Goal: Task Accomplishment & Management: Manage account settings

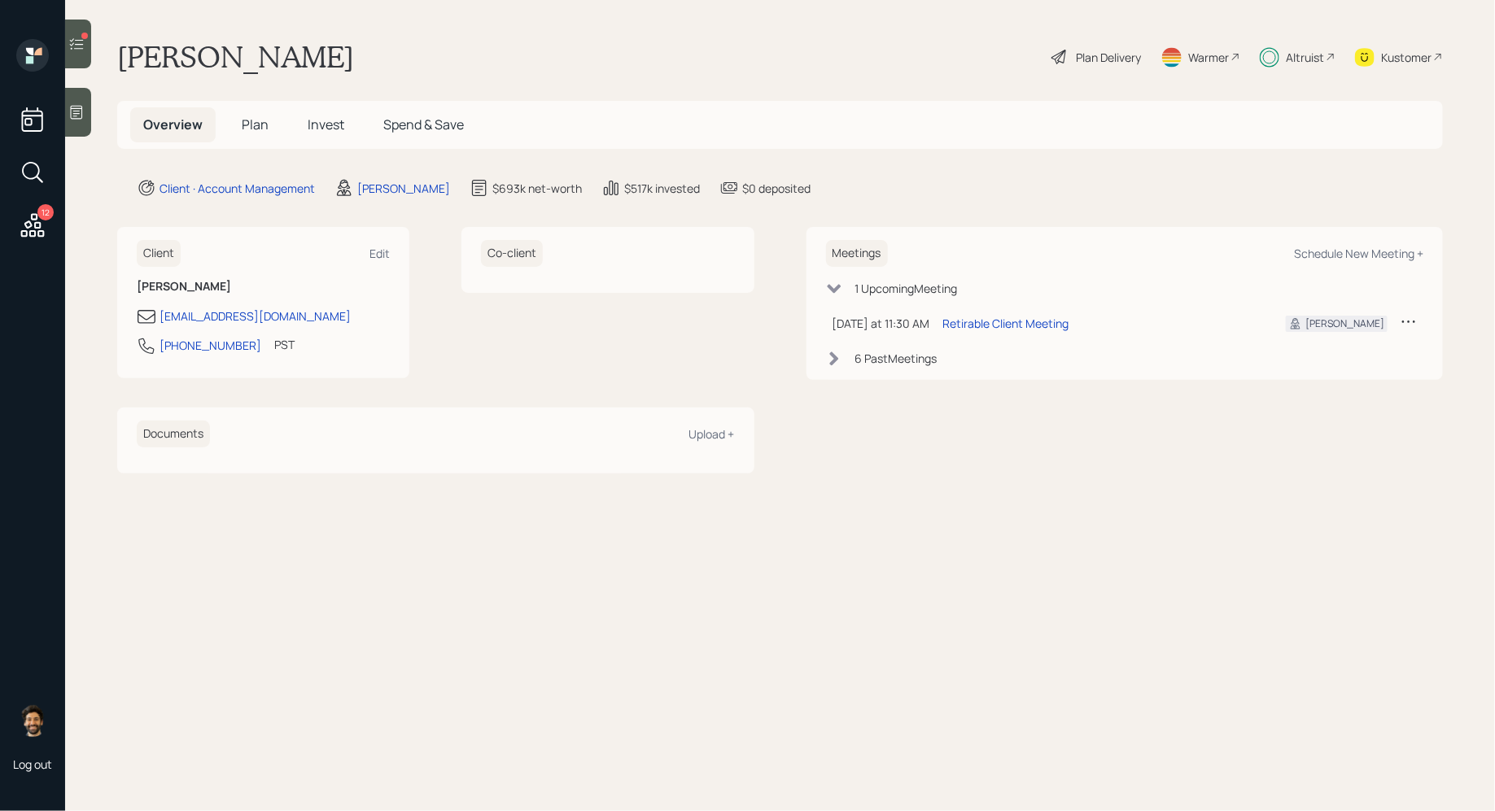
click at [334, 112] on h5 "Invest" at bounding box center [326, 124] width 63 height 35
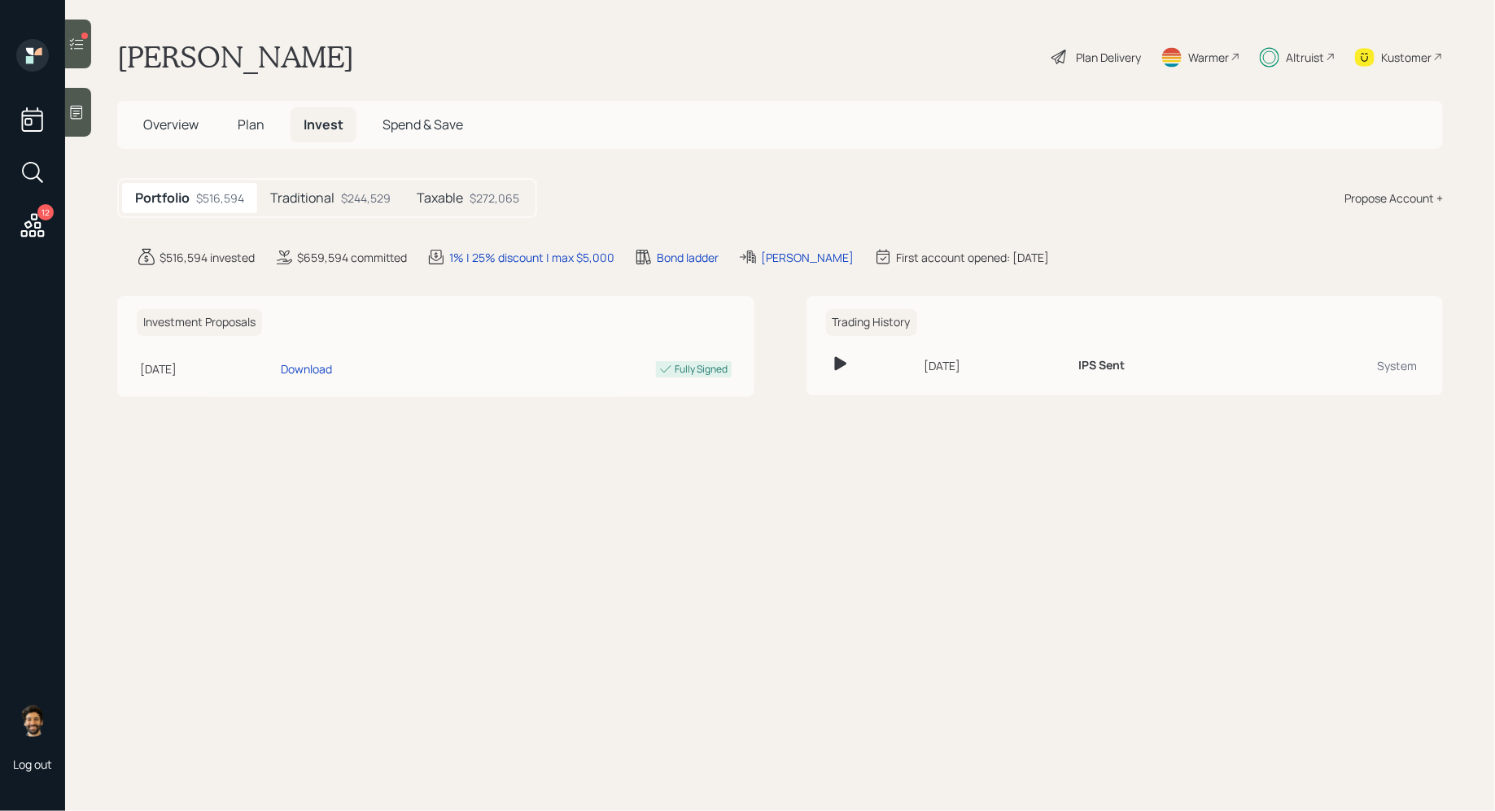
click at [323, 203] on h5 "Traditional" at bounding box center [302, 197] width 64 height 15
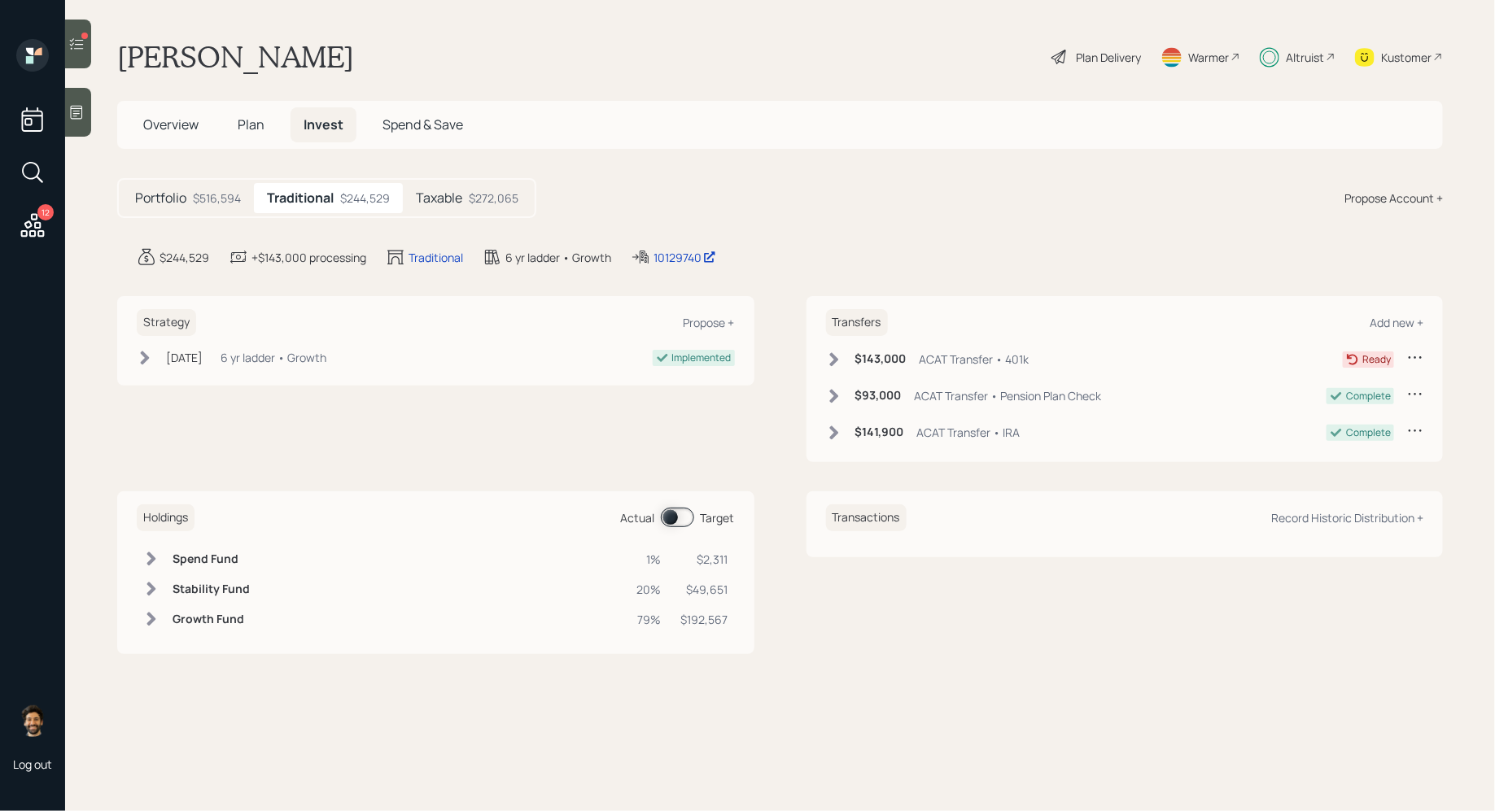
click at [833, 356] on icon at bounding box center [833, 359] width 9 height 14
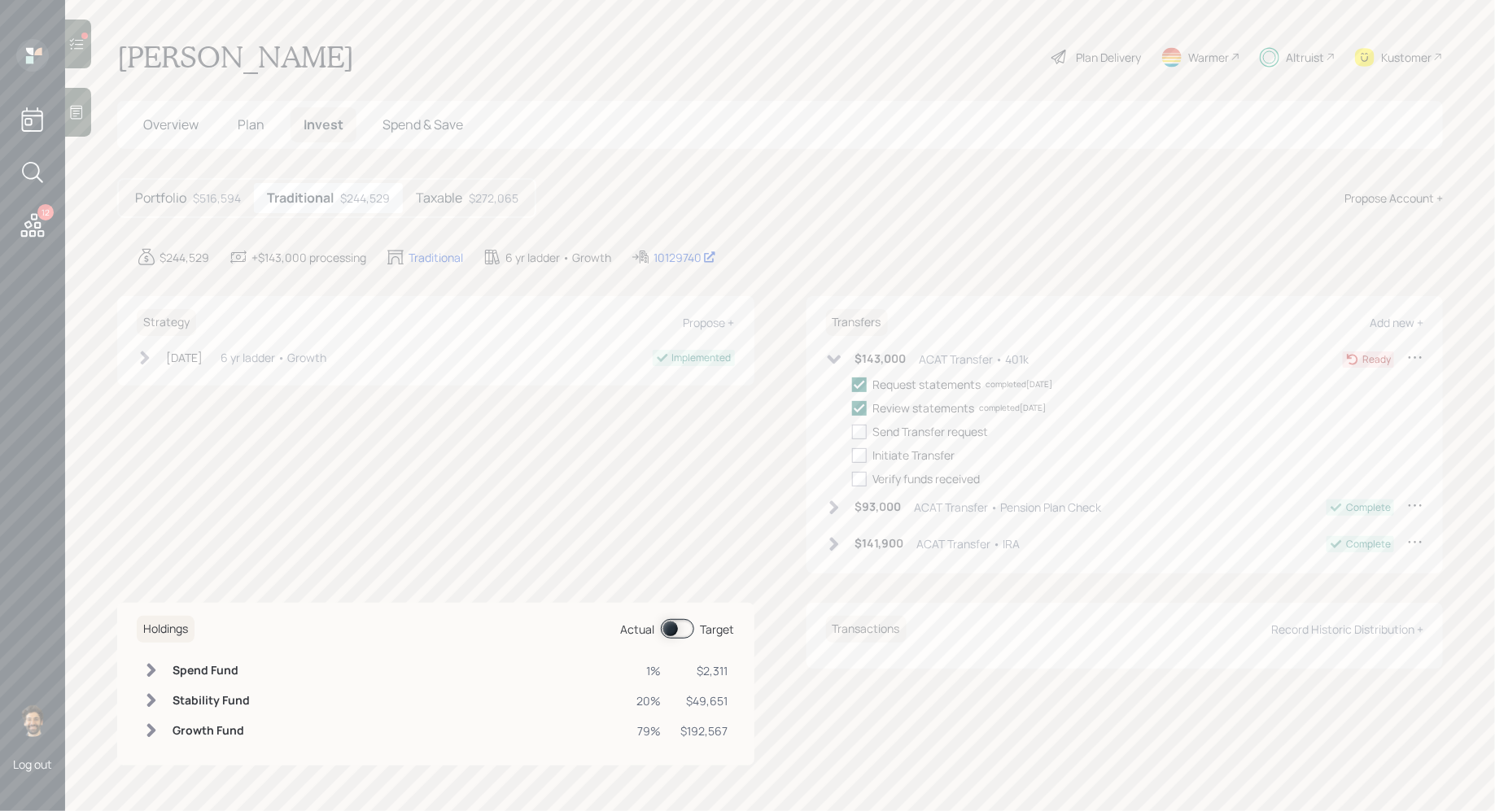
click at [859, 441] on div "Request statements completed [DATE] Review statements completed [DATE] Send Tra…" at bounding box center [1138, 431] width 572 height 111
click at [858, 431] on div at bounding box center [859, 432] width 15 height 15
click at [852, 431] on input "checkbox" at bounding box center [851, 431] width 1 height 1
checkbox input "true"
click at [858, 445] on div "Request statements completed [DATE] Review statements completed [DATE] Send Tra…" at bounding box center [1138, 431] width 572 height 111
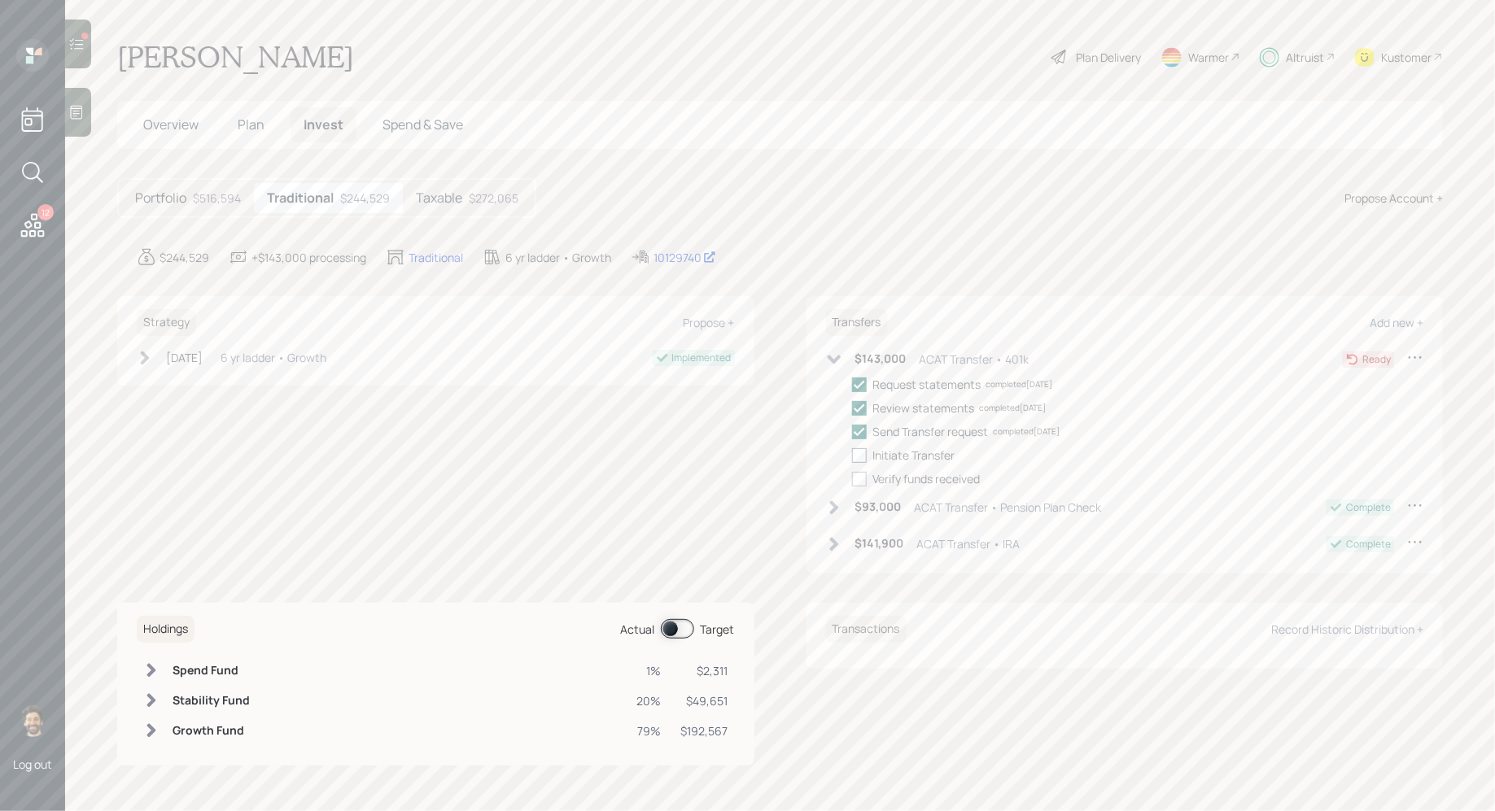
click at [861, 460] on div at bounding box center [859, 455] width 15 height 15
click at [852, 456] on input "checkbox" at bounding box center [851, 455] width 1 height 1
checkbox input "true"
click at [836, 356] on icon at bounding box center [834, 359] width 16 height 16
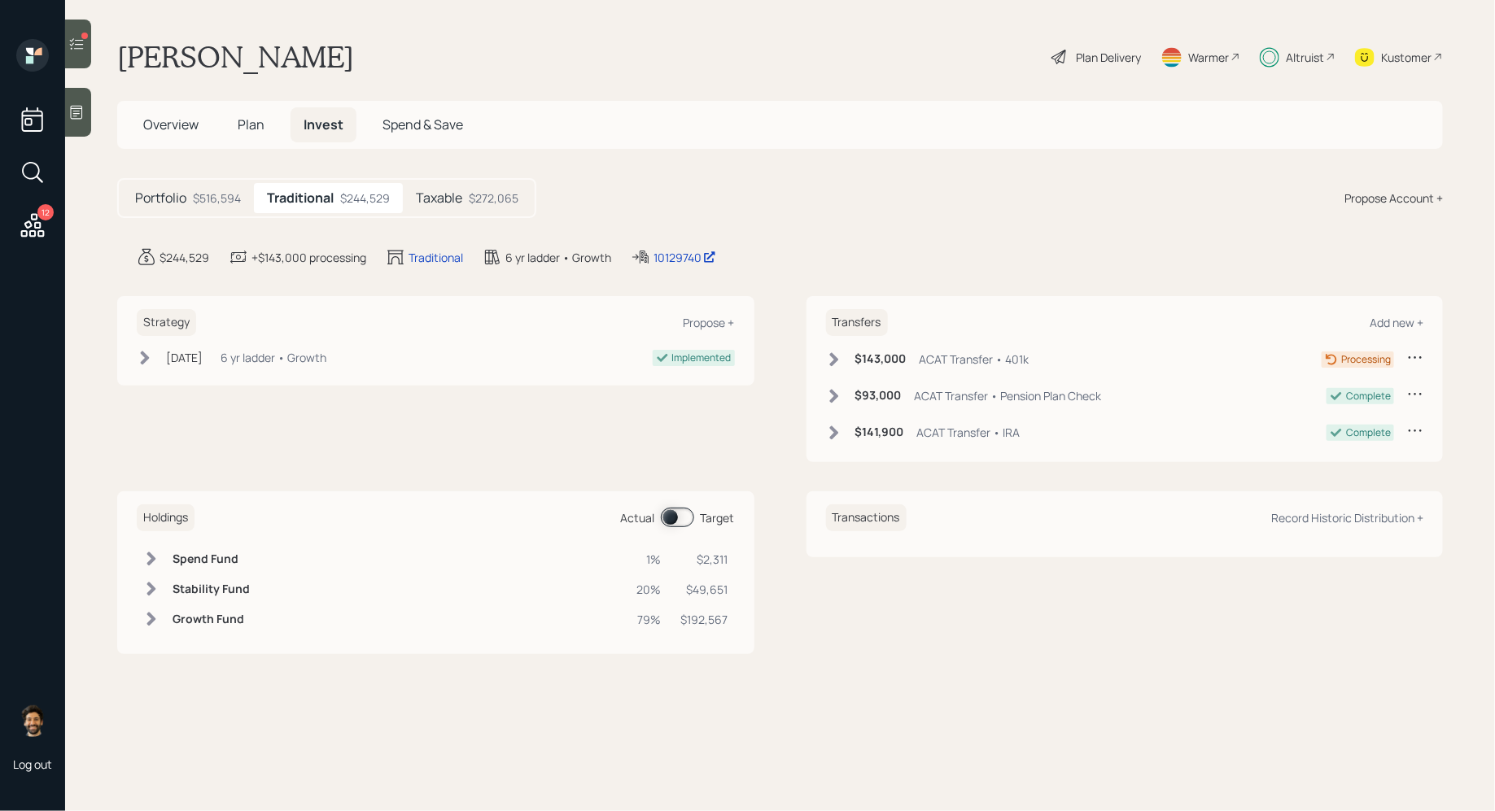
click at [447, 193] on h5 "Taxable" at bounding box center [439, 197] width 46 height 15
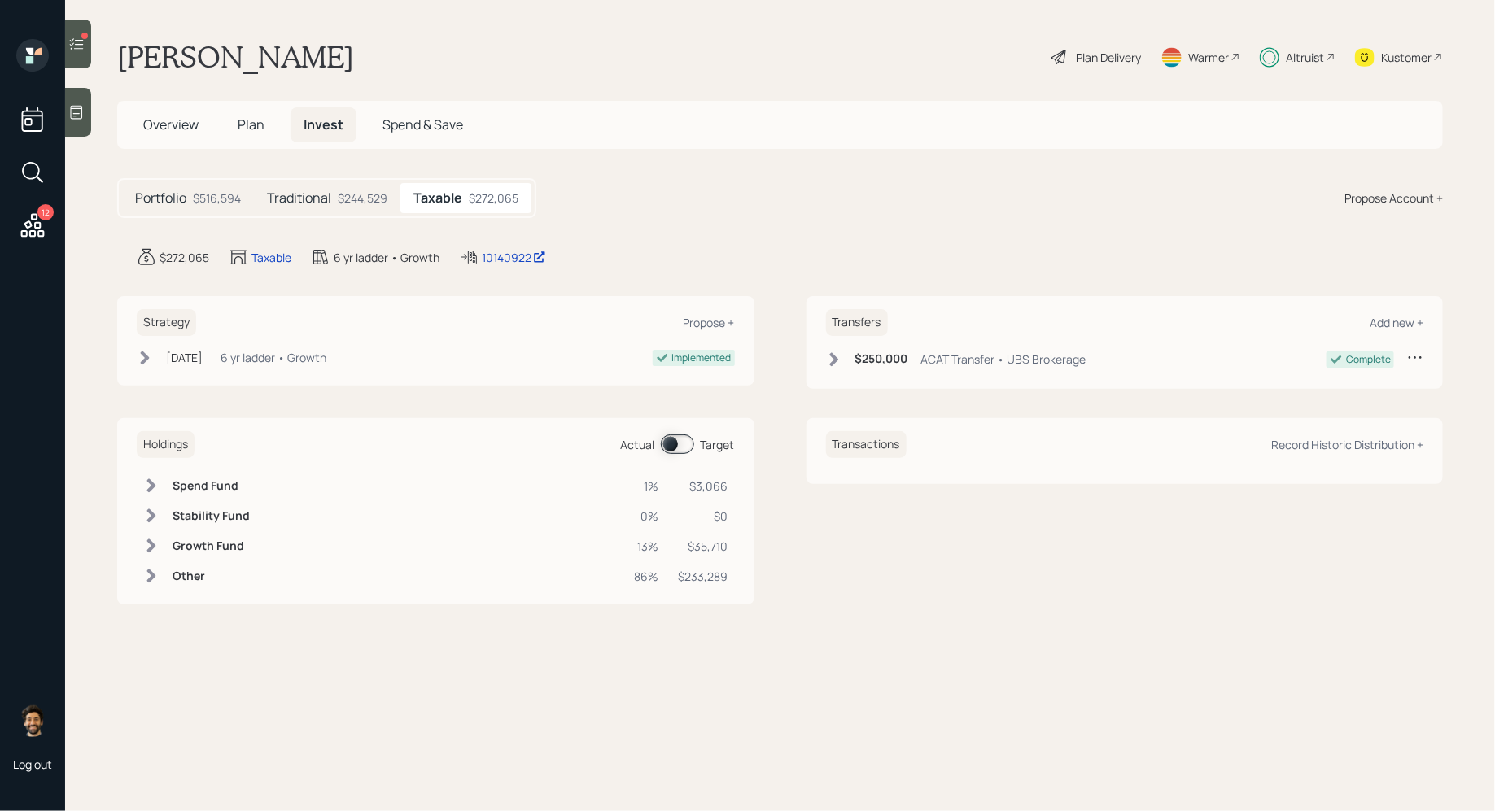
click at [1300, 57] on div "Altruist" at bounding box center [1304, 57] width 38 height 17
click at [361, 202] on div "$244,529" at bounding box center [363, 198] width 50 height 17
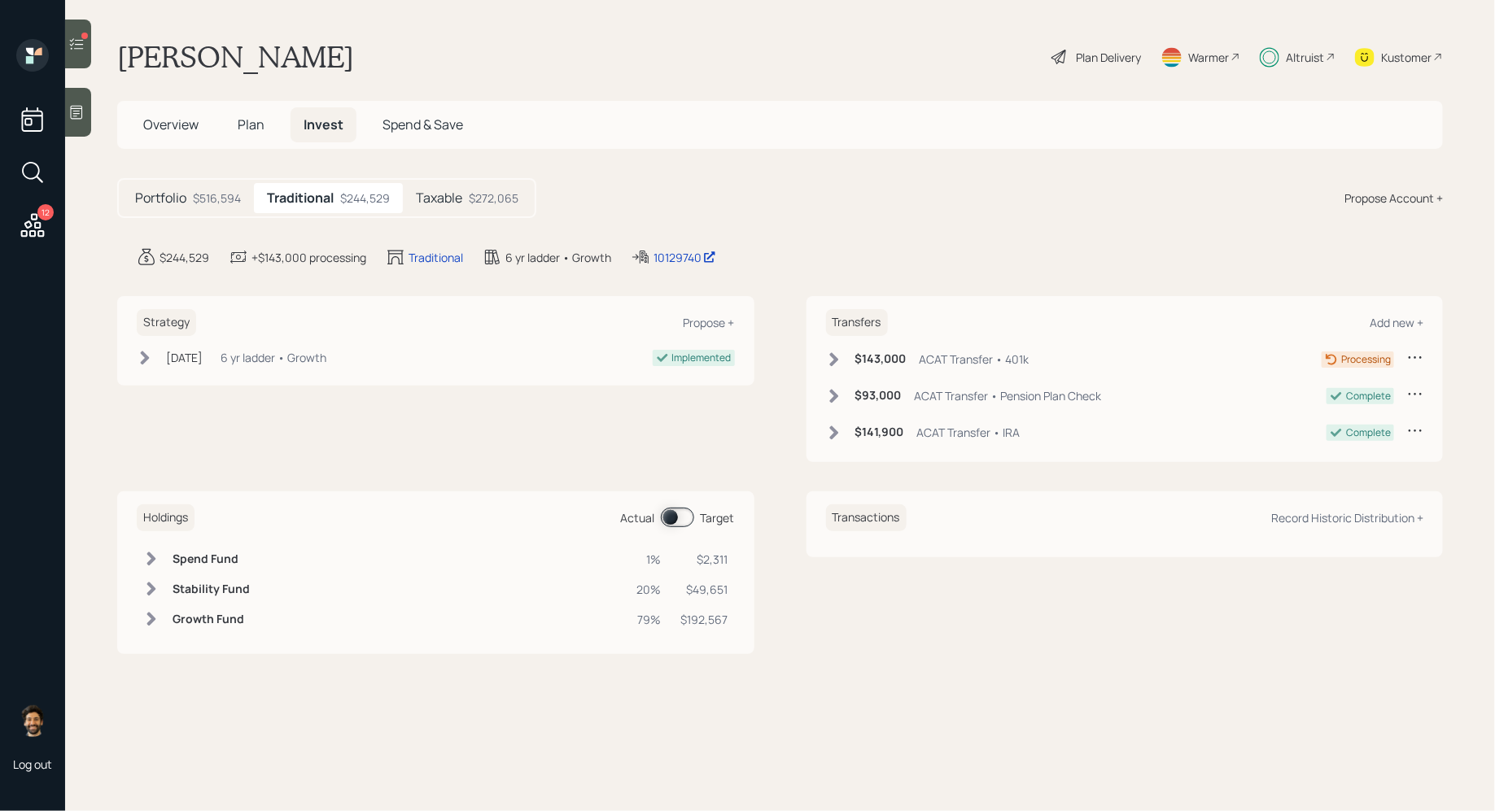
click at [74, 46] on icon at bounding box center [76, 44] width 16 height 16
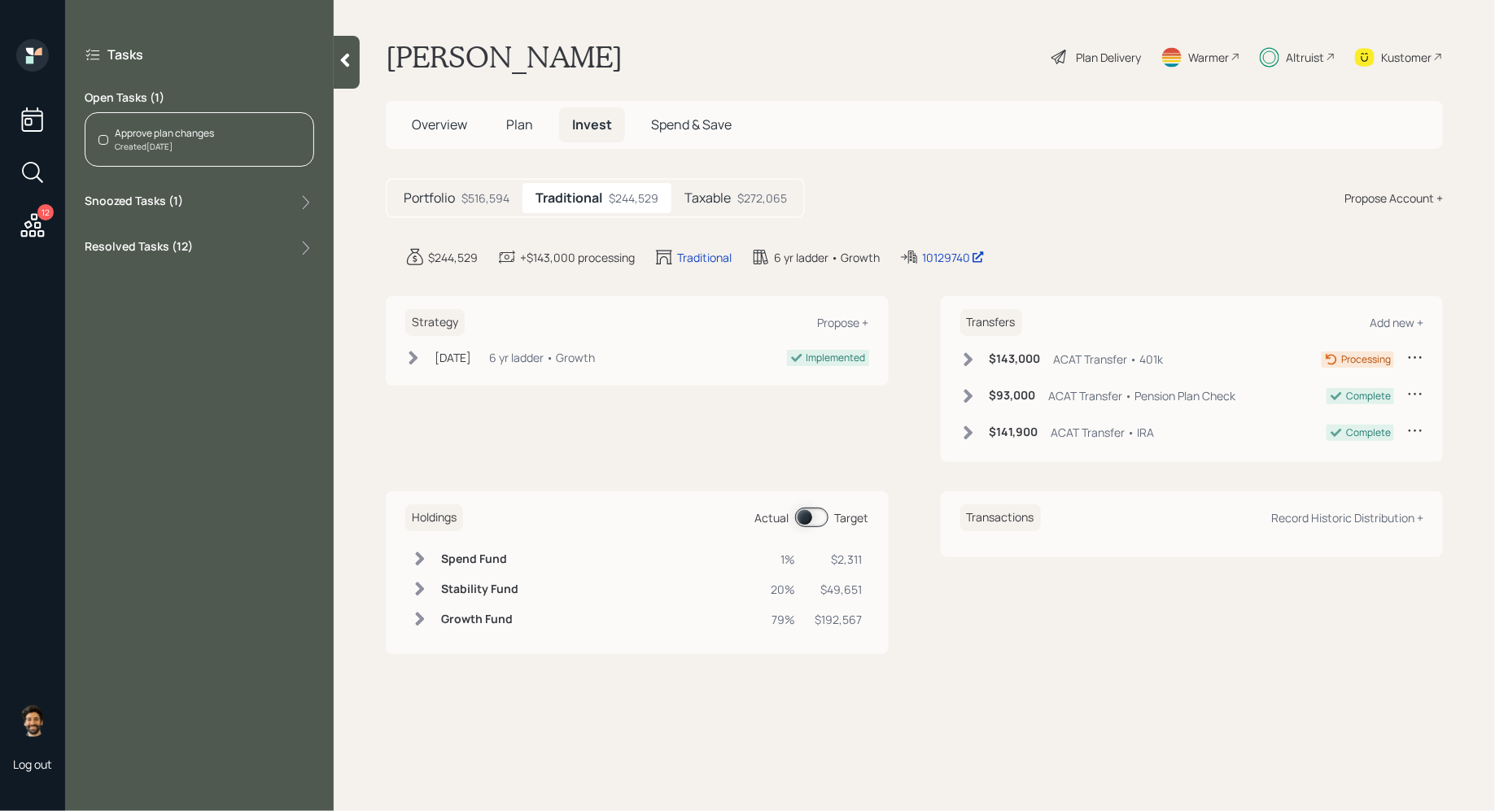
click at [229, 120] on div "Approve plan changes Created [DATE]" at bounding box center [199, 139] width 229 height 55
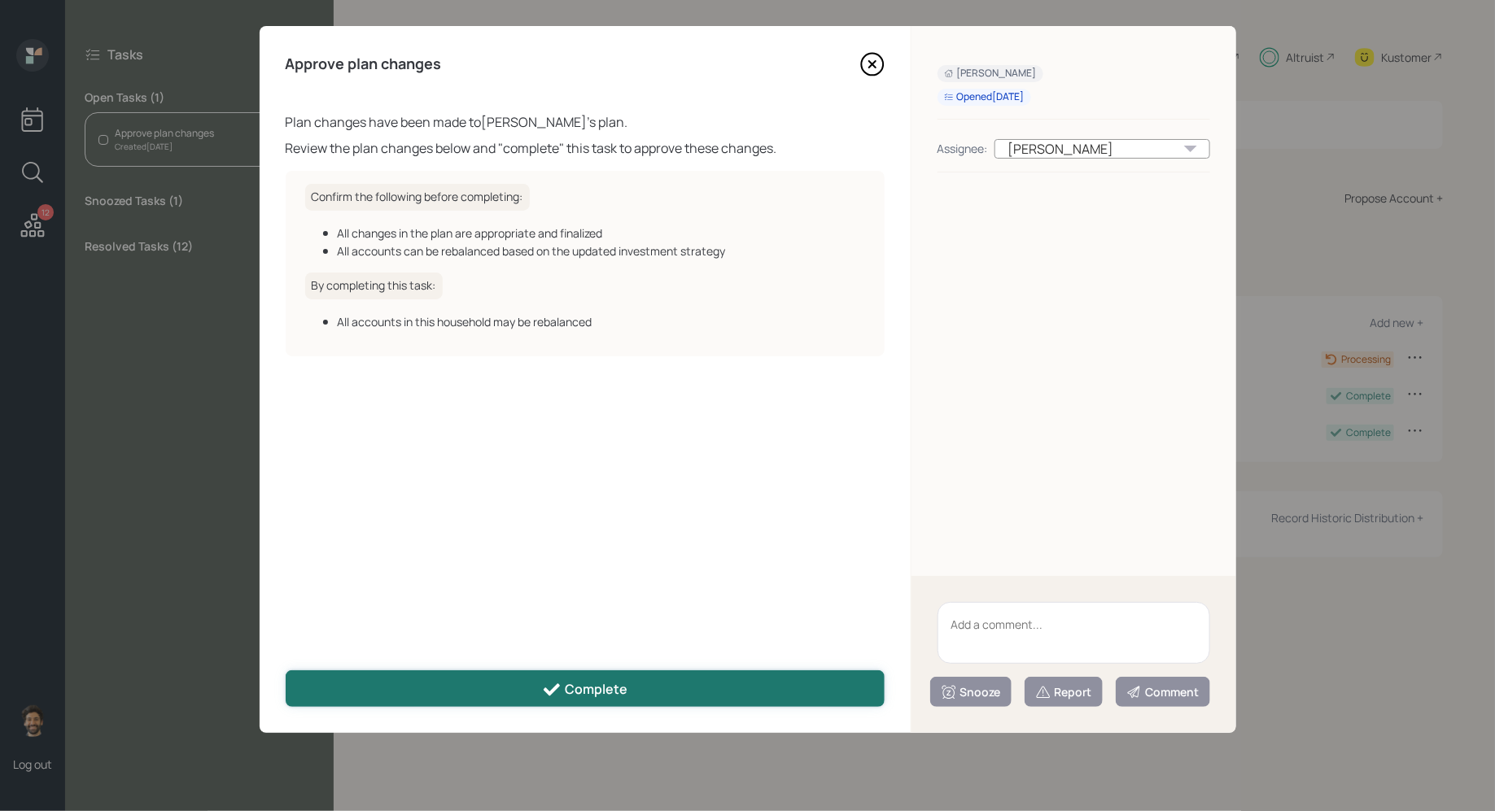
click at [434, 680] on button "Complete" at bounding box center [585, 688] width 599 height 37
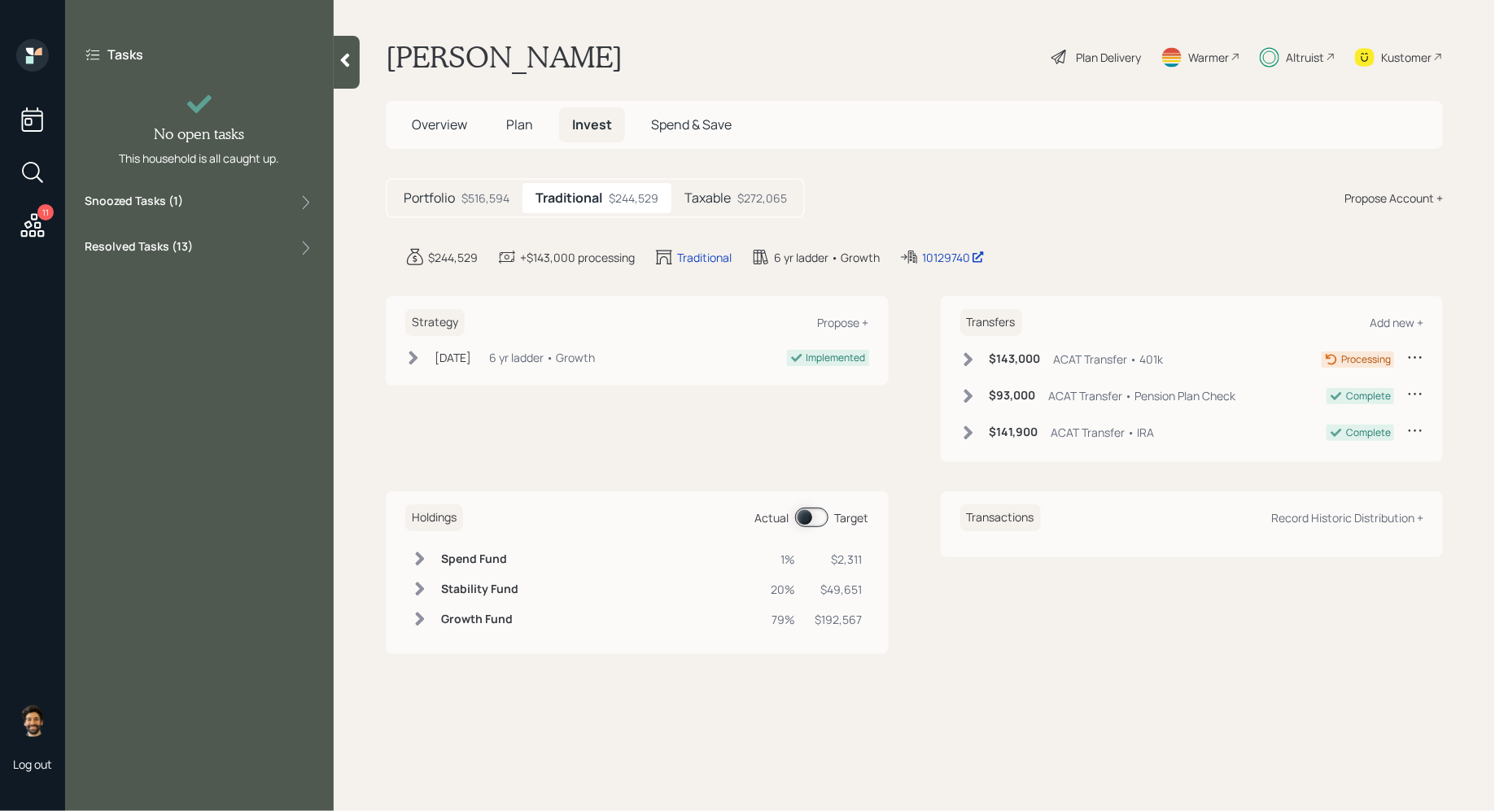
click at [1425, 59] on div "Kustomer" at bounding box center [1406, 57] width 50 height 17
